Goal: Task Accomplishment & Management: Use online tool/utility

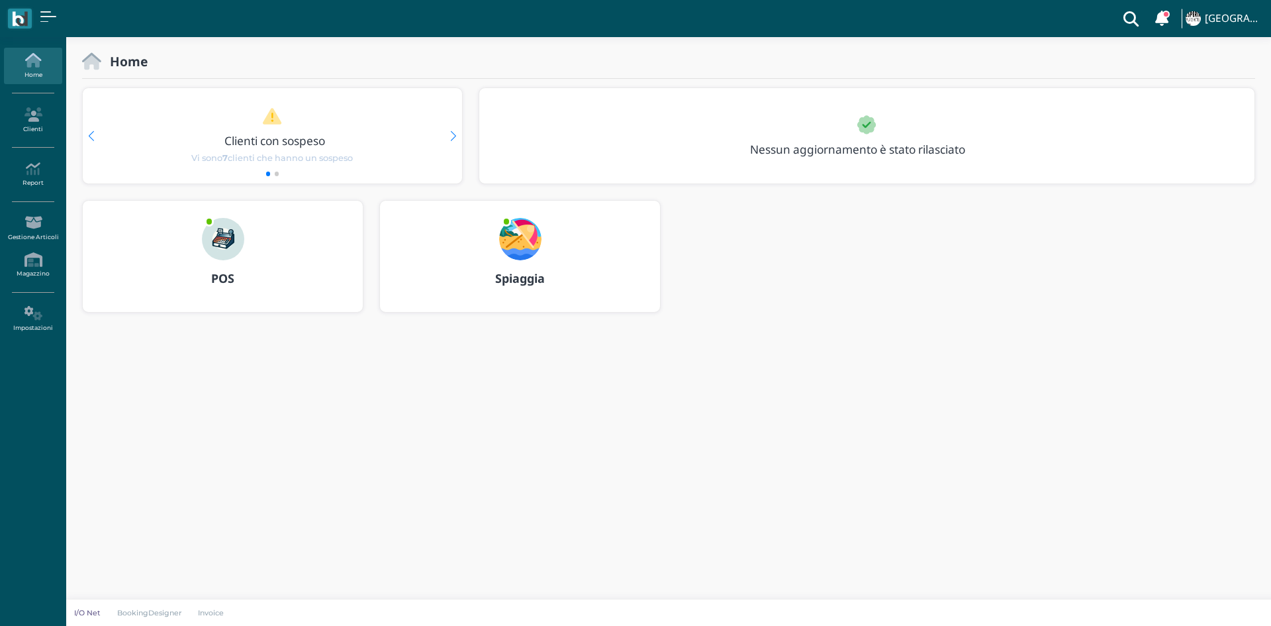
click at [238, 268] on div "POS" at bounding box center [223, 278] width 280 height 37
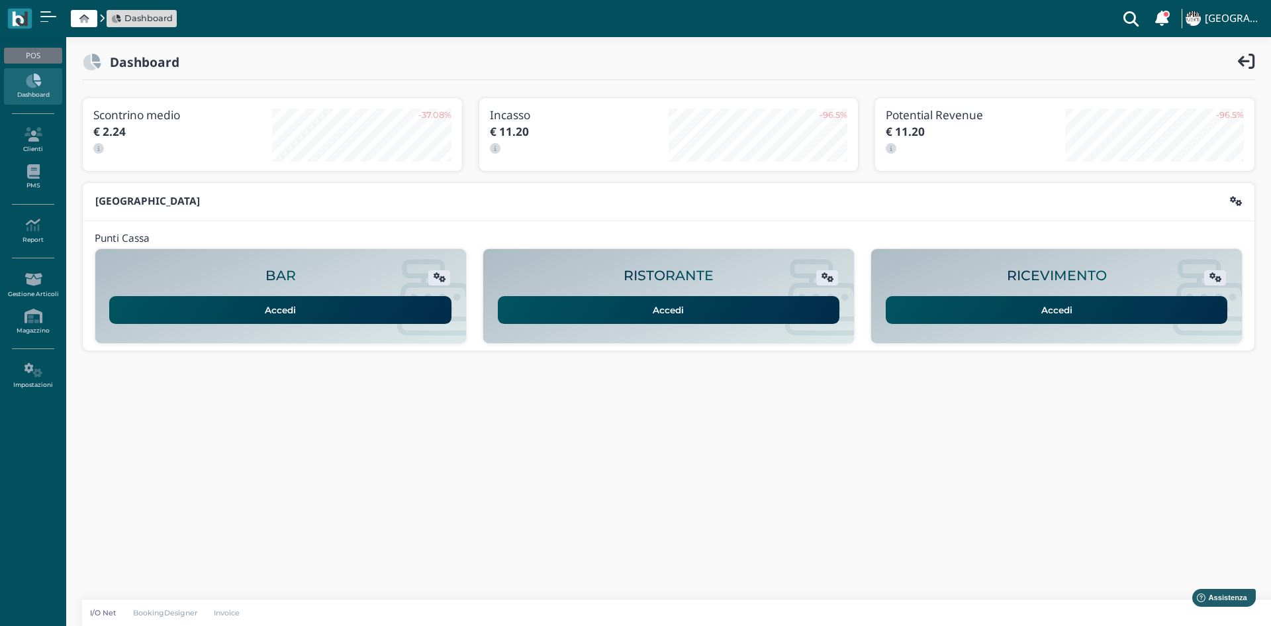
click at [1044, 326] on div "RICEVIMENTO Accedi" at bounding box center [1056, 295] width 371 height 79
click at [1049, 307] on link "Accedi" at bounding box center [1057, 310] width 342 height 28
